Goal: Transaction & Acquisition: Purchase product/service

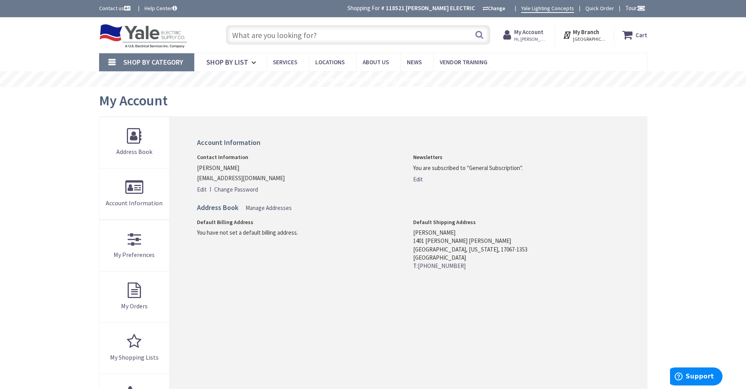
click at [290, 38] on input "text" at bounding box center [358, 35] width 264 height 20
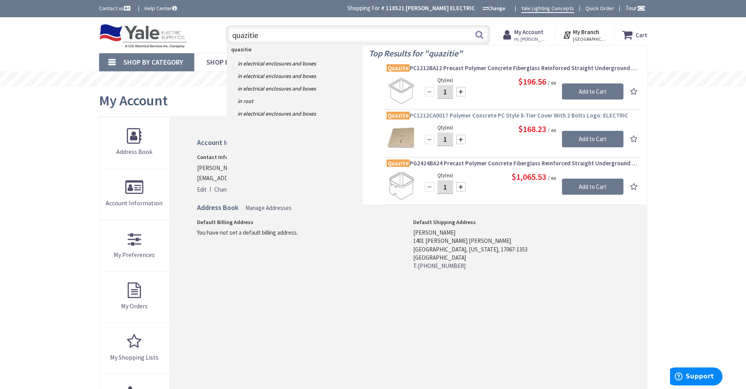
type input "quazitie"
click at [497, 114] on span "Quazite PC1212CA0017 Polymer Concrete PC Style 8-Tier Cover With 2 Bolts Logo: …" at bounding box center [512, 116] width 252 height 8
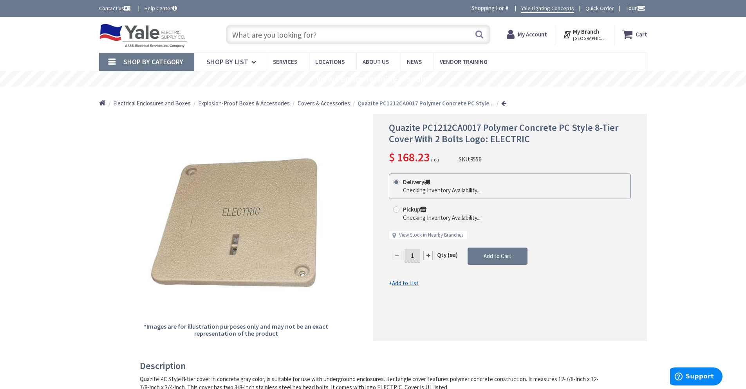
type input "[GEOGRAPHIC_DATA], [GEOGRAPHIC_DATA]"
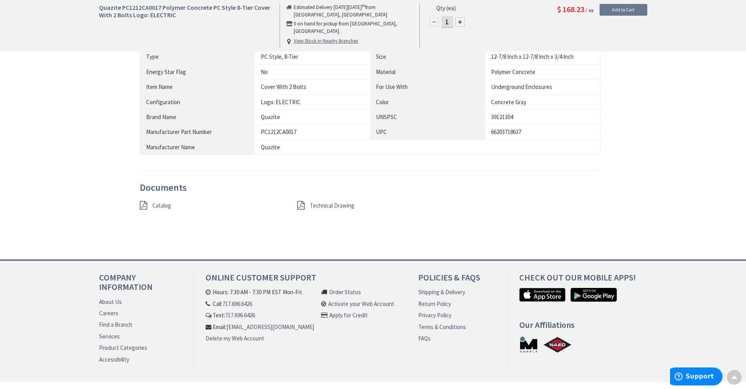
scroll to position [467, 0]
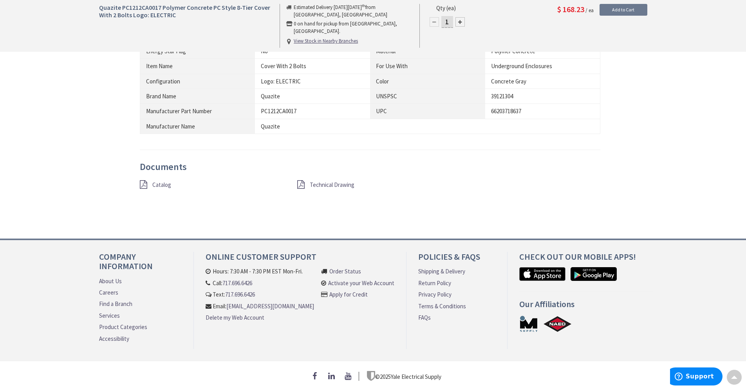
click at [161, 183] on span "Catalog" at bounding box center [161, 184] width 19 height 7
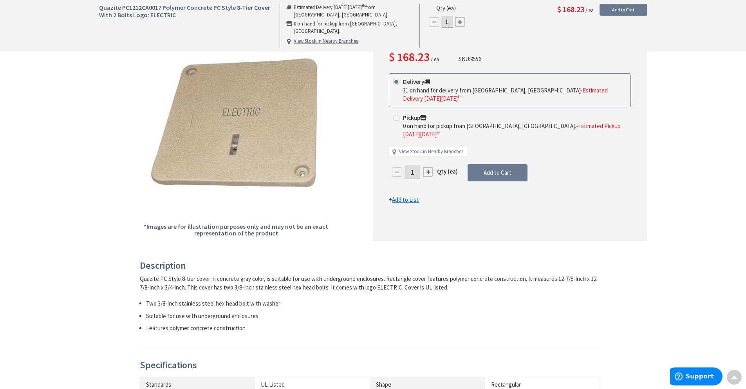
scroll to position [0, 0]
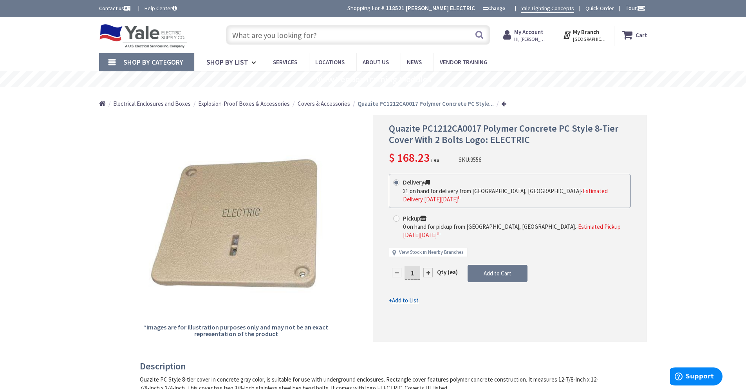
click at [324, 106] on span "Covers & Accessories" at bounding box center [323, 103] width 52 height 7
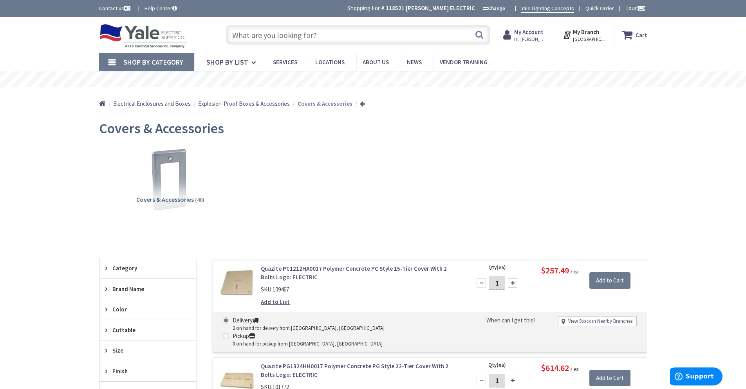
scroll to position [105, 0]
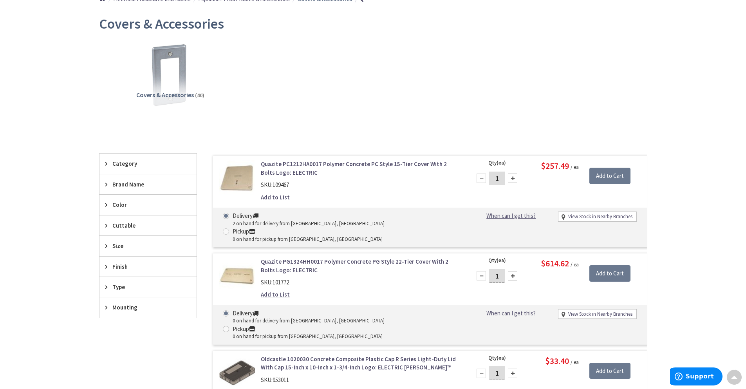
click at [331, 166] on link "Quazite PC1212HA0017 Polymer Concrete PC Style 15-Tier Cover With 2 Bolts Logo:…" at bounding box center [360, 168] width 199 height 17
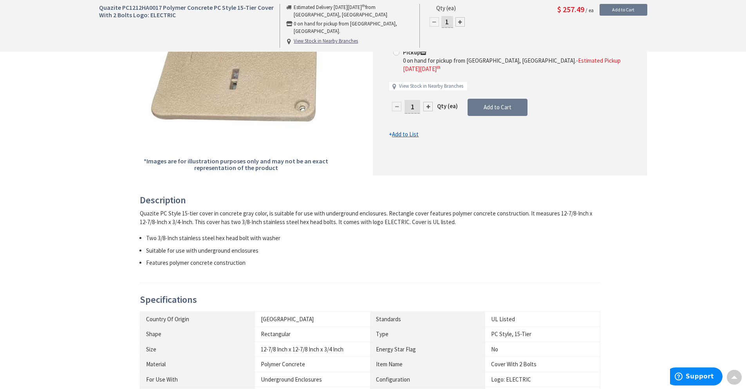
scroll to position [13, 0]
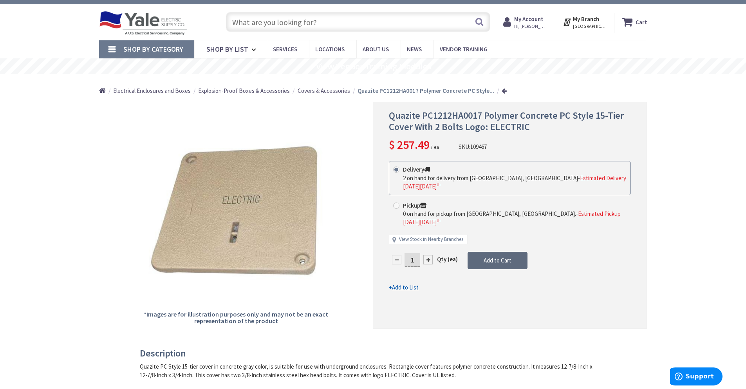
click at [490, 252] on button "Add to Cart" at bounding box center [497, 260] width 60 height 17
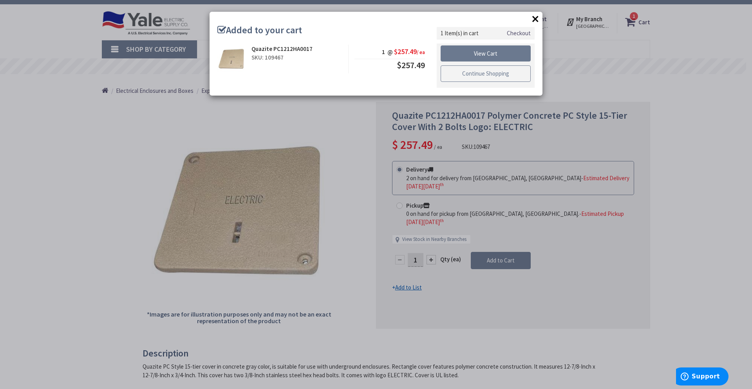
click at [483, 75] on link "Continue Shopping" at bounding box center [485, 73] width 90 height 16
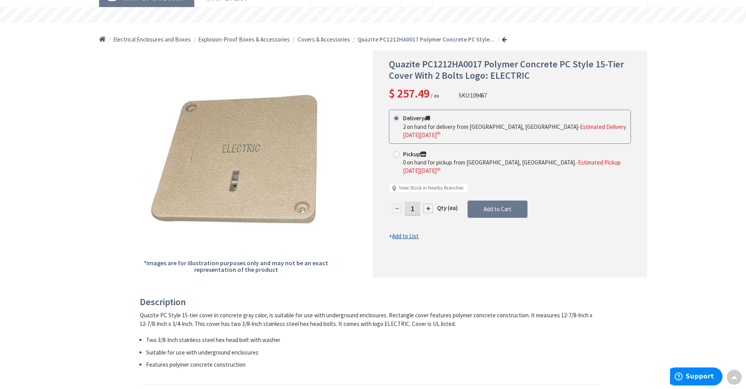
scroll to position [0, 0]
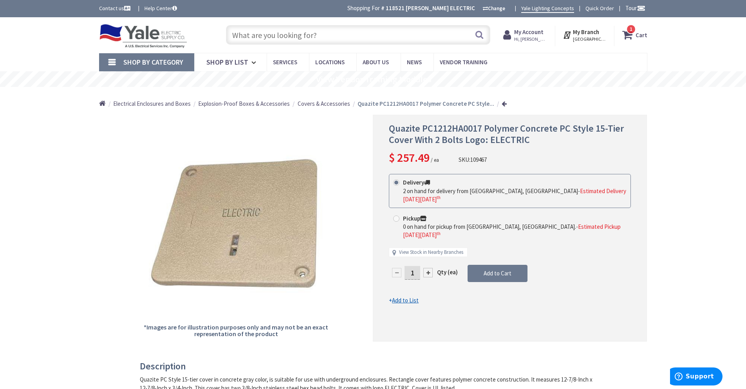
click at [374, 36] on input "text" at bounding box center [358, 35] width 264 height 20
click at [424, 34] on input "text" at bounding box center [358, 35] width 264 height 20
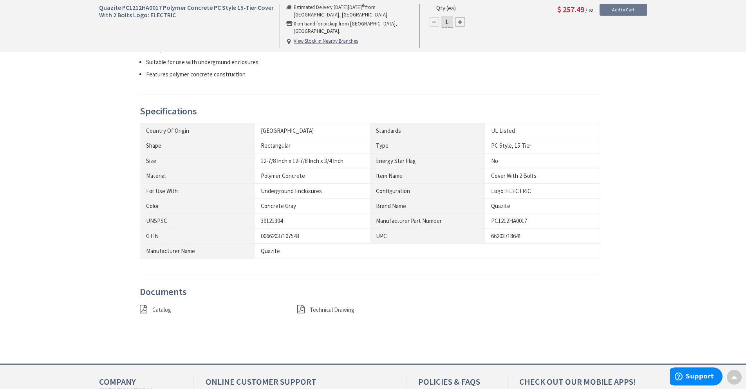
scroll to position [418, 0]
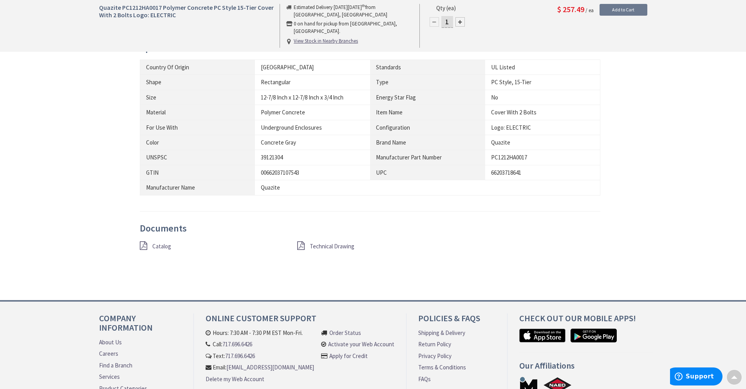
click at [158, 245] on span "Catalog" at bounding box center [161, 245] width 19 height 7
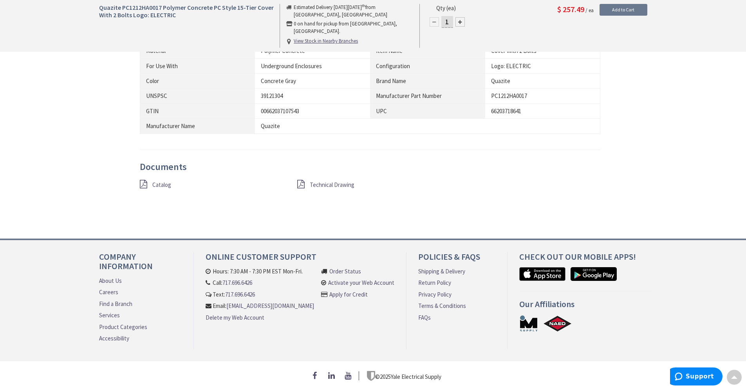
click at [156, 181] on span "Catalog" at bounding box center [161, 184] width 19 height 7
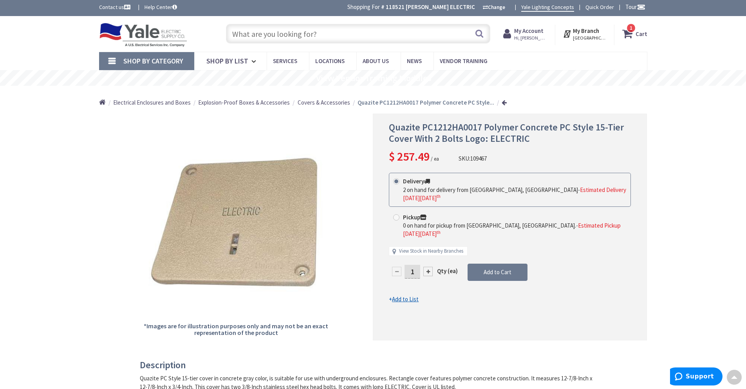
scroll to position [0, 0]
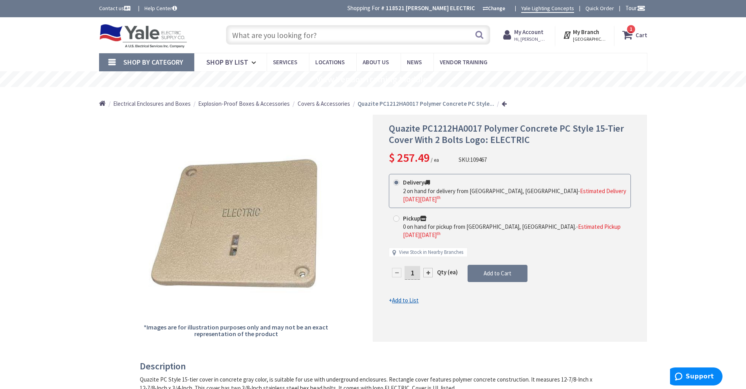
click at [532, 36] on span "Hi, [PERSON_NAME]" at bounding box center [530, 39] width 33 height 6
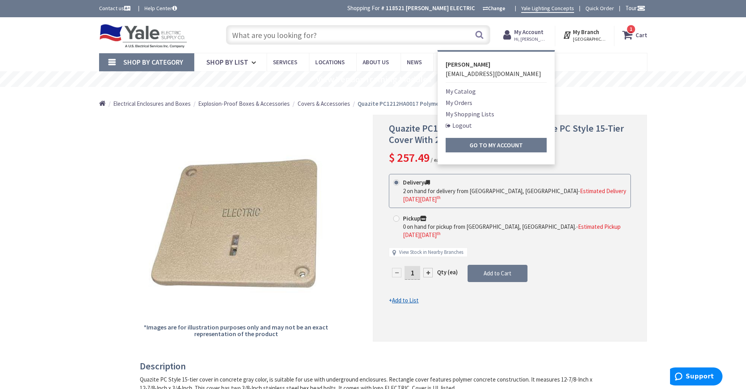
click at [472, 105] on link "My Orders" at bounding box center [458, 102] width 27 height 9
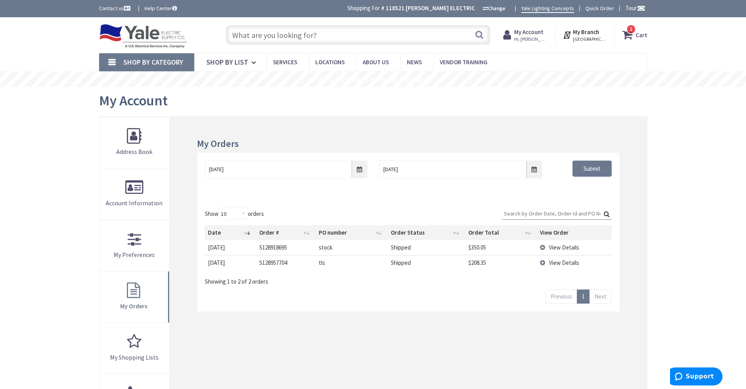
click at [540, 262] on td "View Details" at bounding box center [574, 262] width 75 height 15
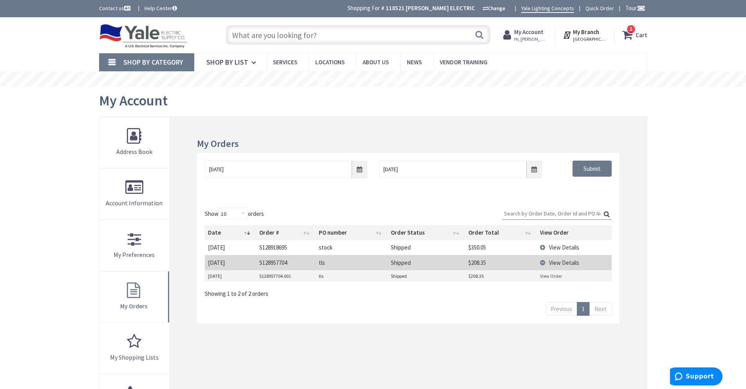
click at [548, 278] on link "View Order" at bounding box center [551, 275] width 22 height 7
click at [696, 123] on div "Skip to Content Toggle Nav Search 1 1 1 items Cart My Cart" at bounding box center [373, 329] width 746 height 625
click at [677, 134] on div "Skip to Content Toggle Nav Search 1 1 1 items Cart My Cart" at bounding box center [373, 329] width 746 height 625
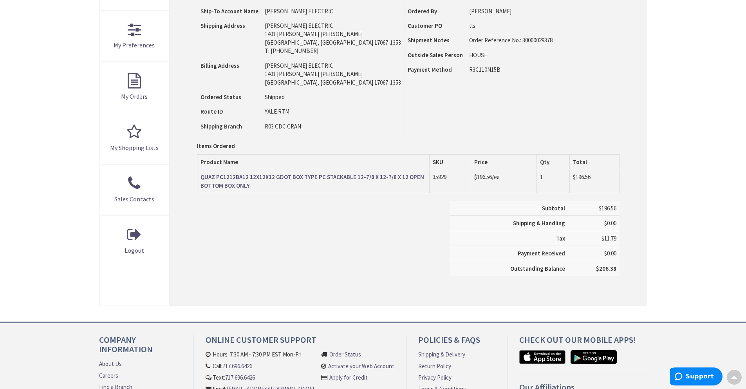
click at [276, 177] on strong "QUAZ PC1212BA12 12X12X12 GDOT BOX TYPE PC STACKABLE 12-7/8 X 12-7/8 X 12 OPEN B…" at bounding box center [311, 181] width 223 height 16
click at [269, 176] on strong "QUAZ PC1212BA12 12X12X12 GDOT BOX TYPE PC STACKABLE 12-7/8 X 12-7/8 X 12 OPEN B…" at bounding box center [311, 181] width 223 height 16
click at [286, 176] on strong "QUAZ PC1212BA12 12X12X12 GDOT BOX TYPE PC STACKABLE 12-7/8 X 12-7/8 X 12 OPEN B…" at bounding box center [311, 181] width 223 height 16
click at [284, 177] on strong "QUAZ PC1212BA12 12X12X12 GDOT BOX TYPE PC STACKABLE 12-7/8 X 12-7/8 X 12 OPEN B…" at bounding box center [311, 181] width 223 height 16
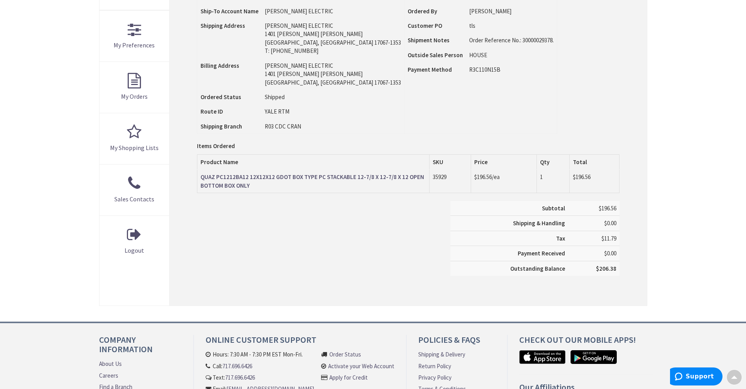
click at [300, 177] on strong "QUAZ PC1212BA12 12X12X12 GDOT BOX TYPE PC STACKABLE 12-7/8 X 12-7/8 X 12 OPEN B…" at bounding box center [311, 181] width 223 height 16
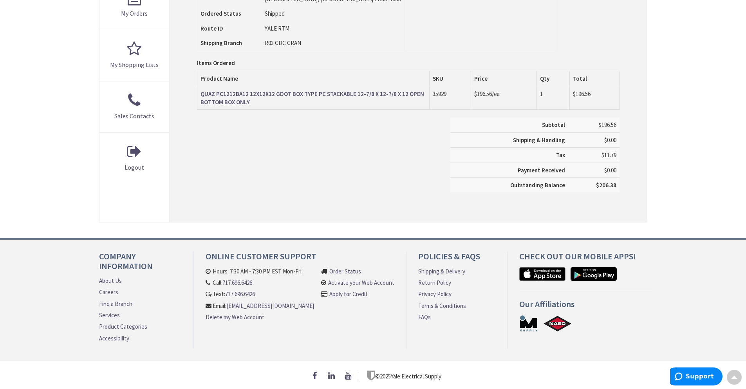
scroll to position [296, 0]
click at [248, 91] on strong "QUAZ PC1212BA12 12X12X12 GDOT BOX TYPE PC STACKABLE 12-7/8 X 12-7/8 X 12 OPEN B…" at bounding box center [311, 98] width 223 height 16
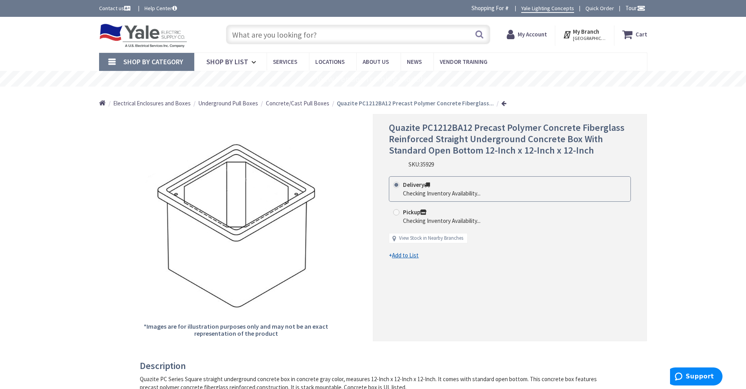
drag, startPoint x: 0, startPoint y: 0, endPoint x: 705, endPoint y: 223, distance: 739.9
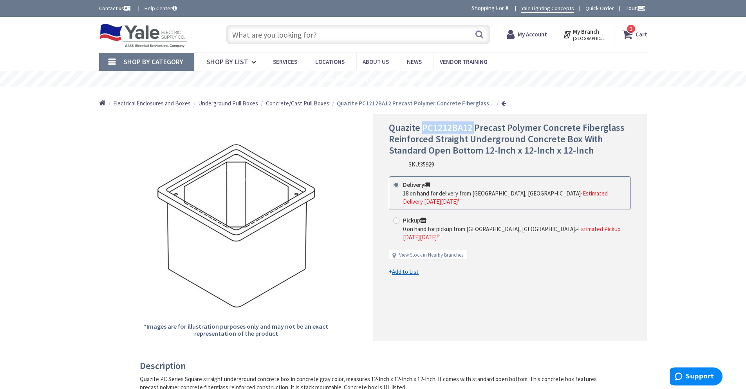
drag, startPoint x: 474, startPoint y: 129, endPoint x: 421, endPoint y: 130, distance: 53.2
click at [421, 130] on span "Quazite PC1212BA12 Precast Polymer Concrete Fiberglass Reinforced Straight Unde…" at bounding box center [507, 138] width 236 height 35
copy span "PC1212BA12"
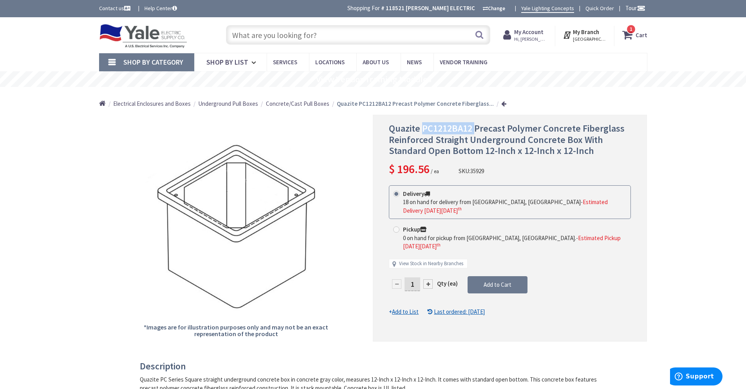
click at [626, 34] on icon at bounding box center [628, 35] width 13 height 14
